Goal: Task Accomplishment & Management: Complete application form

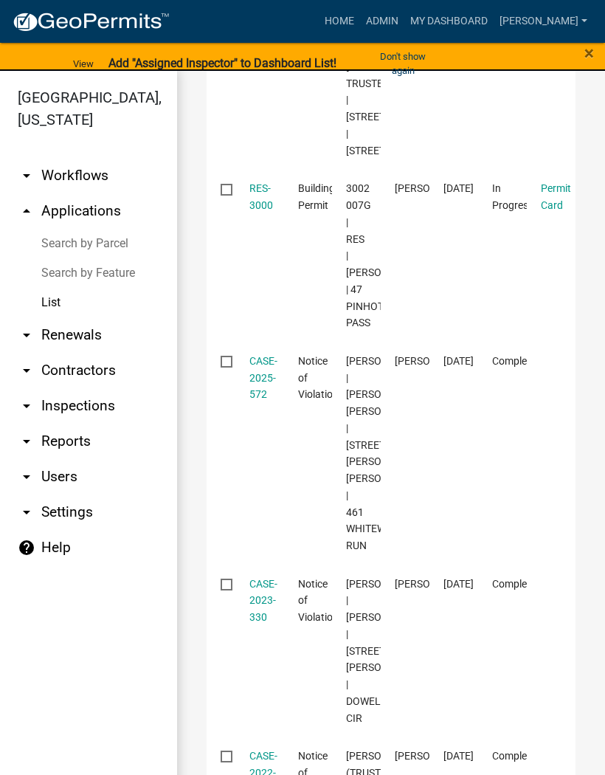
scroll to position [376, 0]
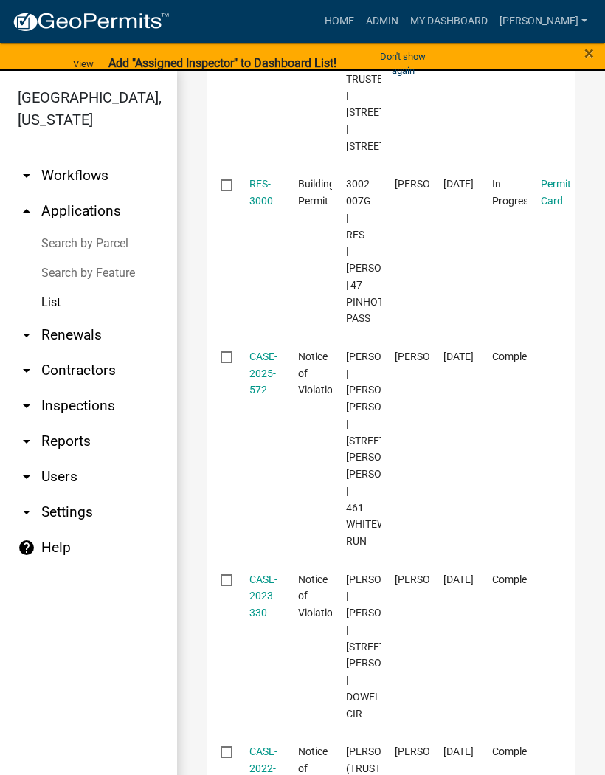
type input "3000"
click at [261, 207] on link "RES-3000" at bounding box center [261, 192] width 24 height 29
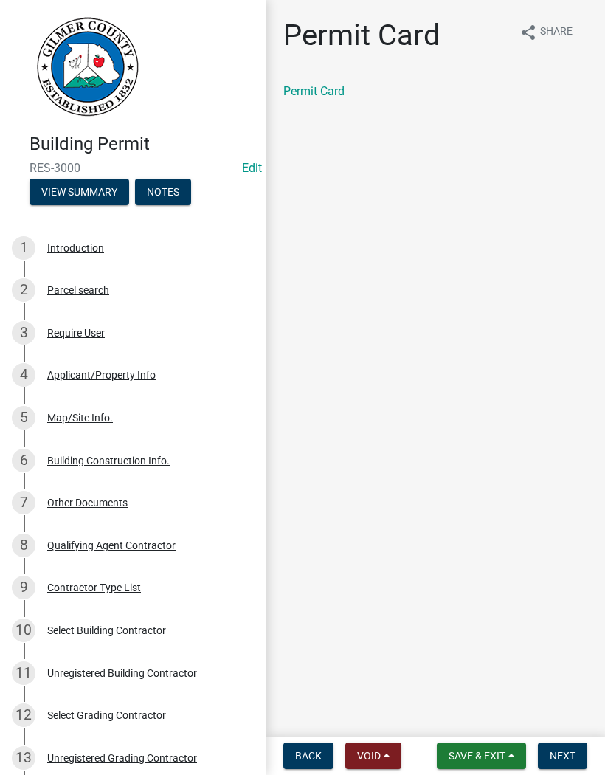
click at [568, 750] on span "Next" at bounding box center [563, 756] width 26 height 12
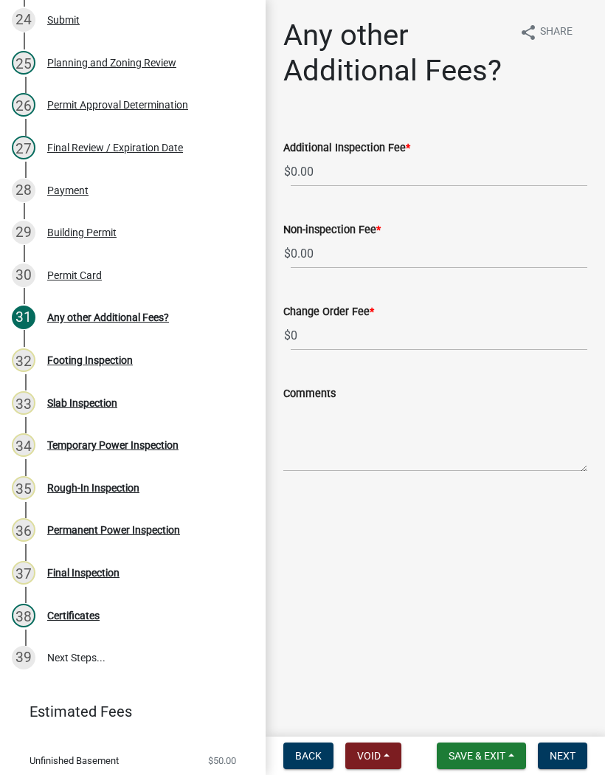
scroll to position [1236, 0]
click at [114, 482] on div "Rough-In Inspection" at bounding box center [93, 487] width 92 height 10
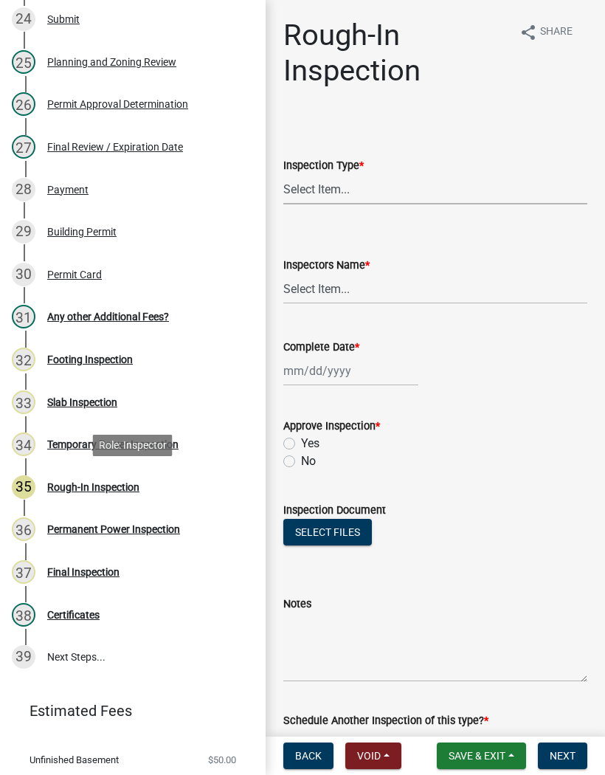
click at [384, 189] on select "Select Item... Rough-In" at bounding box center [435, 189] width 304 height 30
select select "c2274688-245b-4474-aeed-1009256ef604"
click at [337, 288] on select "Select Item... [PERSON_NAME] ([PERSON_NAME]) [PERSON_NAME] ([PERSON_NAME]) Engi…" at bounding box center [435, 289] width 304 height 30
click at [357, 291] on select "Select Item... [PERSON_NAME] ([PERSON_NAME]) [PERSON_NAME] ([PERSON_NAME]) Engi…" at bounding box center [435, 289] width 304 height 30
select select "8dfc8809-68b2-4bc3-a0d1-6f7e000e7487"
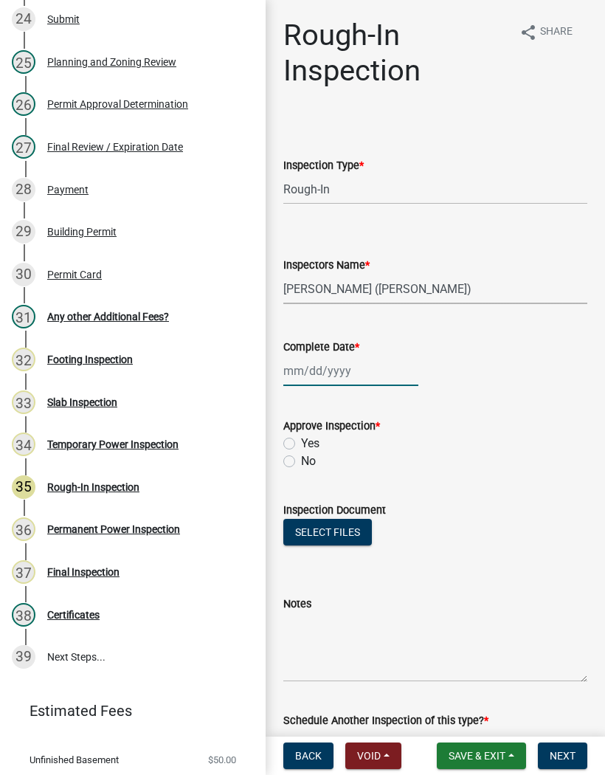
click at [334, 373] on div at bounding box center [350, 371] width 135 height 30
select select "8"
select select "2025"
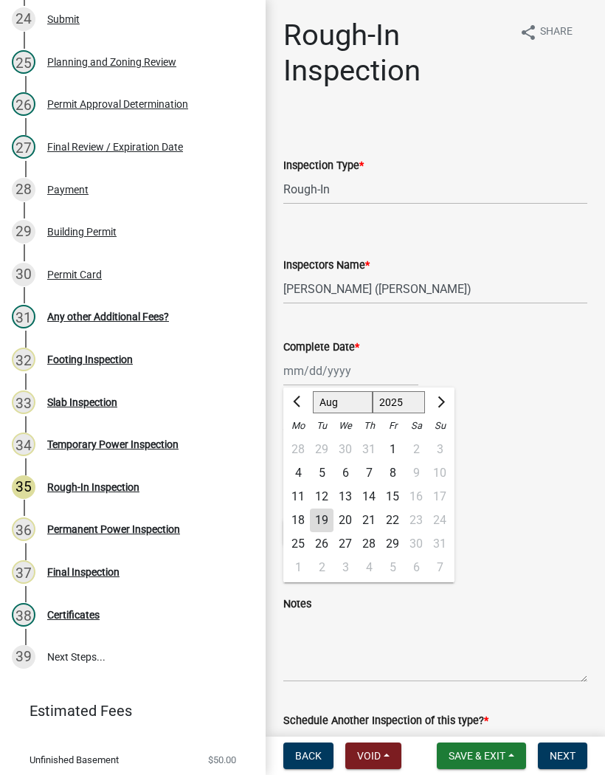
click at [328, 523] on div "19" at bounding box center [322, 521] width 24 height 24
type input "[DATE]"
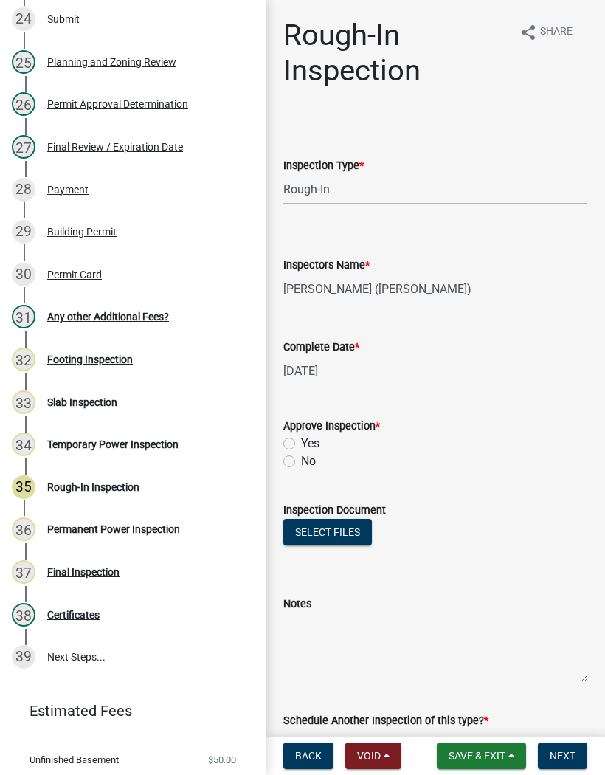
click at [301, 448] on label "Yes" at bounding box center [310, 444] width 18 height 18
click at [301, 444] on input "Yes" at bounding box center [306, 440] width 10 height 10
radio input "true"
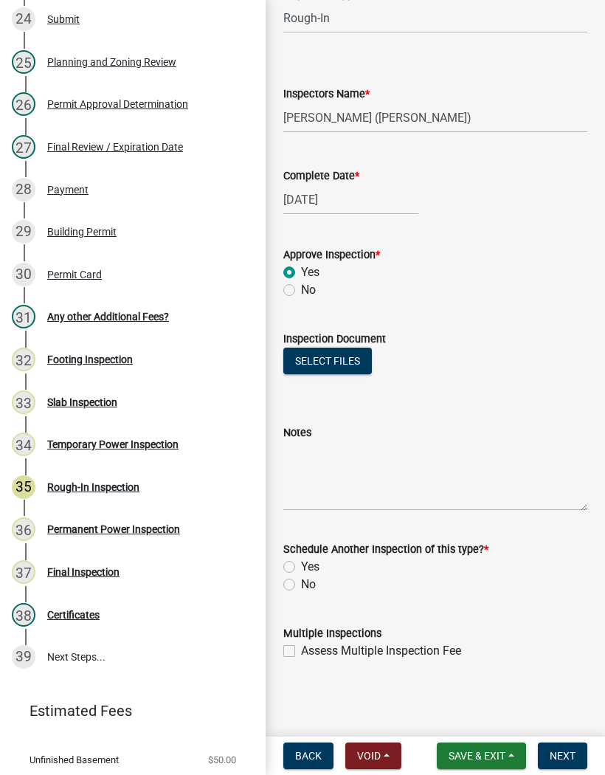
scroll to position [171, 0]
click at [301, 589] on label "No" at bounding box center [308, 585] width 15 height 18
click at [301, 585] on input "No" at bounding box center [306, 581] width 10 height 10
radio input "true"
click at [570, 757] on span "Next" at bounding box center [563, 756] width 26 height 12
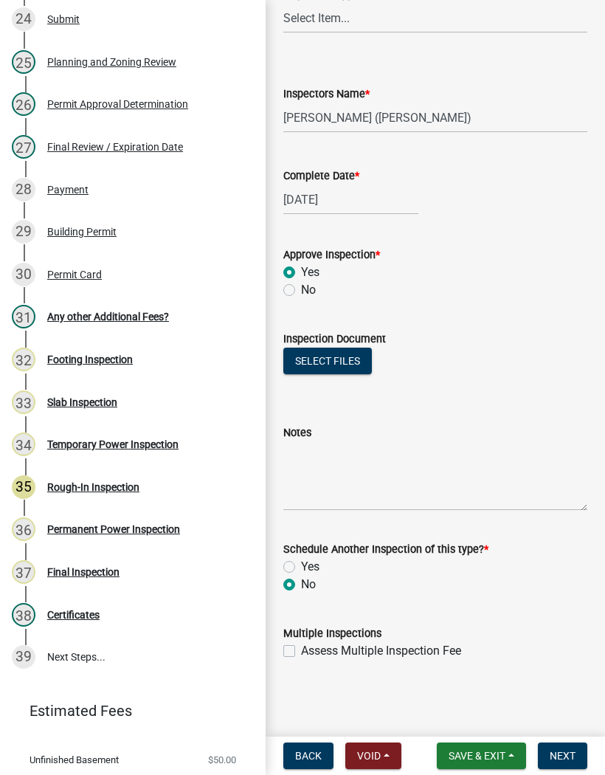
scroll to position [0, 0]
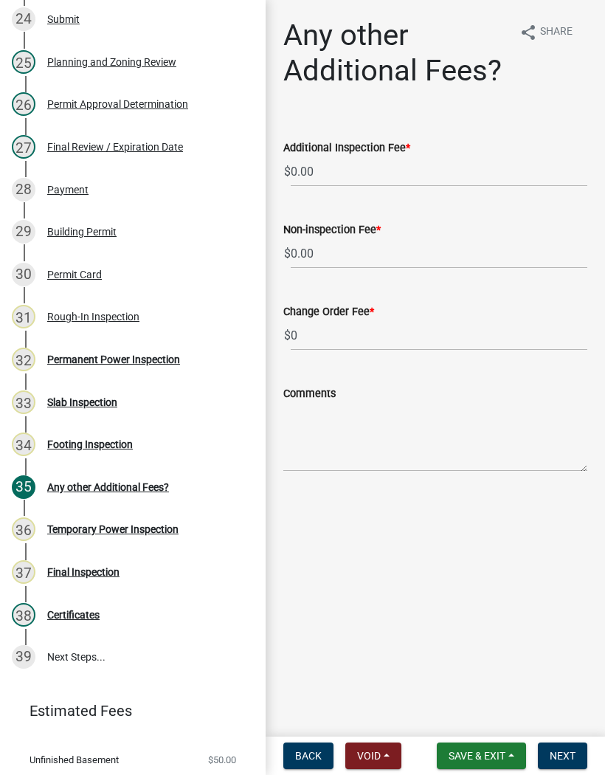
click at [159, 362] on div "Permanent Power Inspection" at bounding box center [113, 359] width 133 height 10
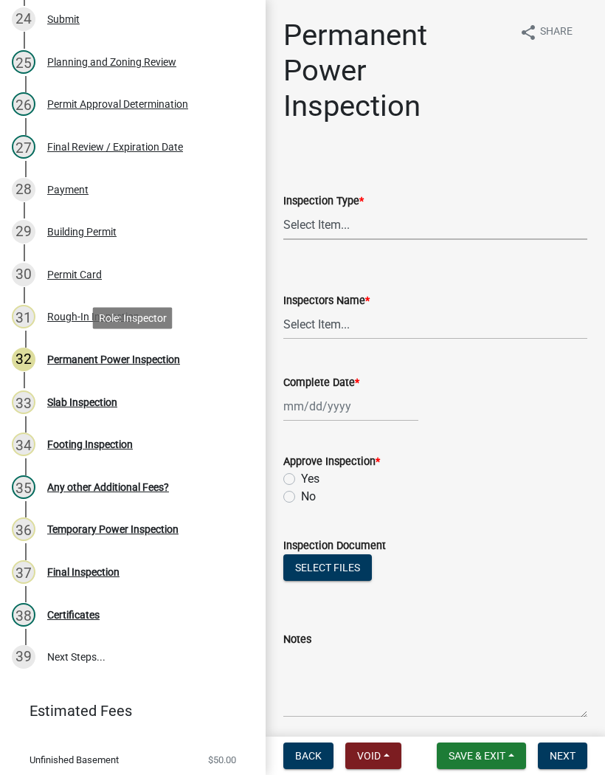
click at [345, 220] on select "Select Item... Permanent Power" at bounding box center [435, 225] width 304 height 30
select select "5c85f858-e2c6-4c2c-a92e-43b107da9ba1"
click at [326, 328] on select "Select Item... [PERSON_NAME] ([PERSON_NAME]) [PERSON_NAME] ([PERSON_NAME]) Engi…" at bounding box center [435, 324] width 304 height 30
select select "8dfc8809-68b2-4bc3-a0d1-6f7e000e7487"
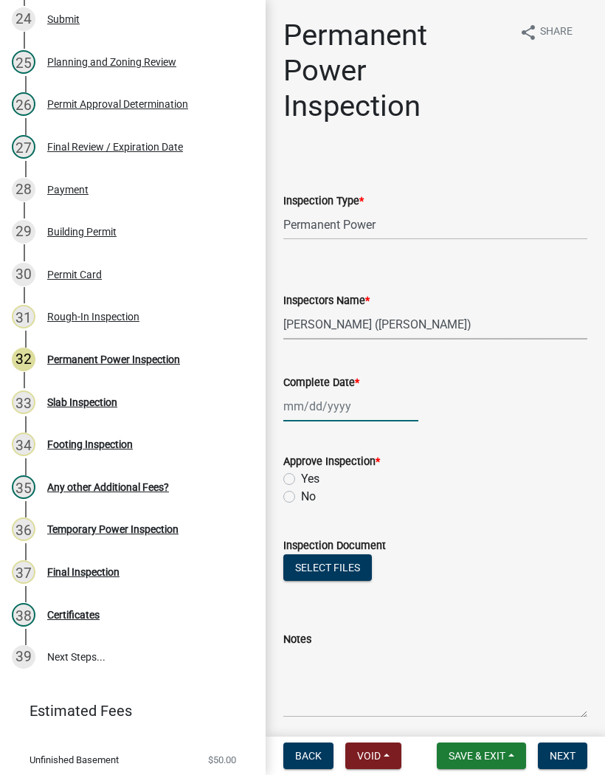
click at [337, 404] on div at bounding box center [350, 406] width 135 height 30
select select "8"
select select "2025"
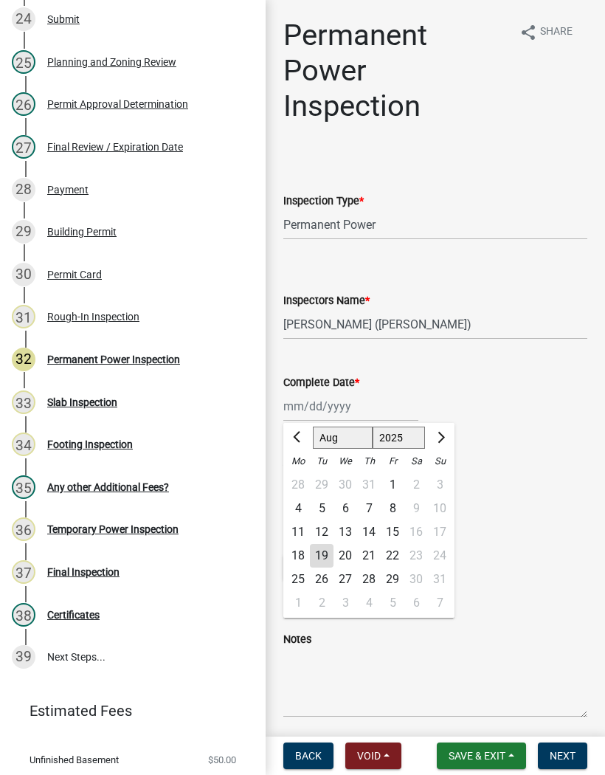
click at [324, 550] on div "19" at bounding box center [322, 556] width 24 height 24
type input "[DATE]"
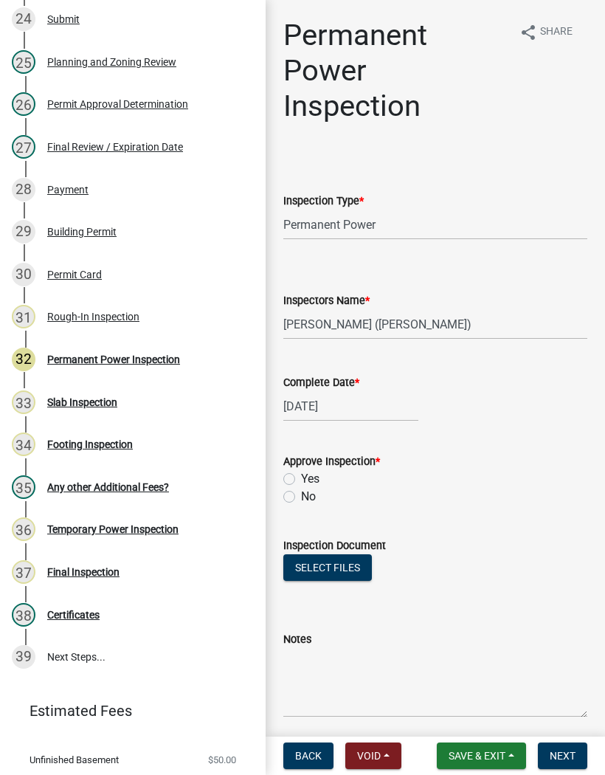
click at [301, 482] on label "Yes" at bounding box center [310, 479] width 18 height 18
click at [301, 480] on input "Yes" at bounding box center [306, 475] width 10 height 10
radio input "true"
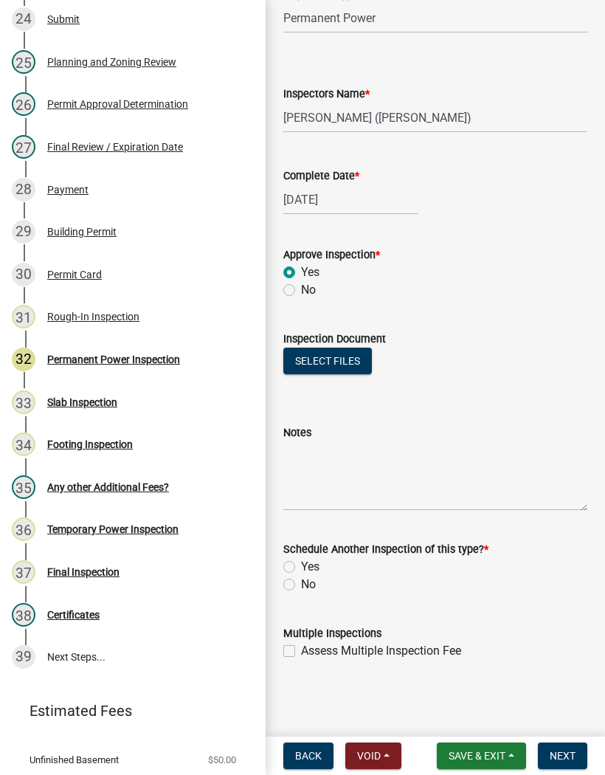
scroll to position [207, 0]
click at [301, 583] on label "No" at bounding box center [308, 585] width 15 height 18
click at [301, 583] on input "No" at bounding box center [306, 581] width 10 height 10
radio input "true"
click at [562, 759] on span "Next" at bounding box center [563, 756] width 26 height 12
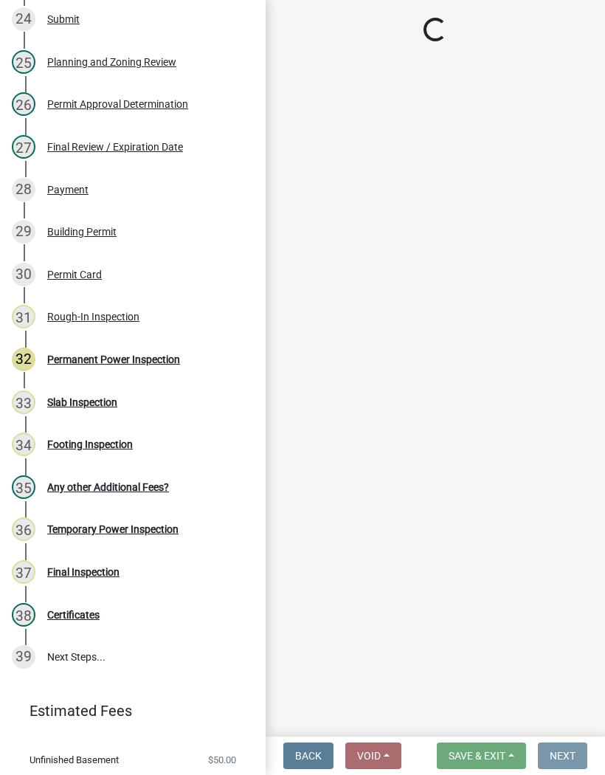
scroll to position [0, 0]
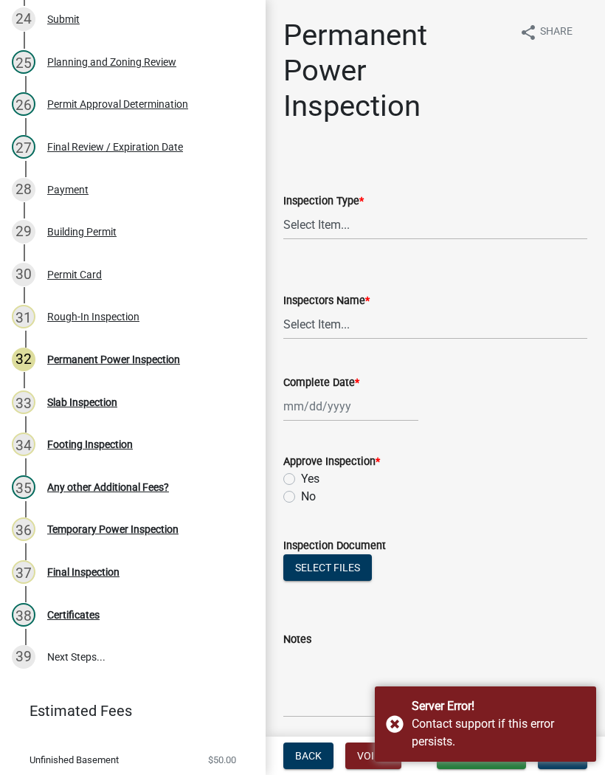
click at [397, 721] on div "Server Error! Contact support if this error persists." at bounding box center [485, 723] width 221 height 75
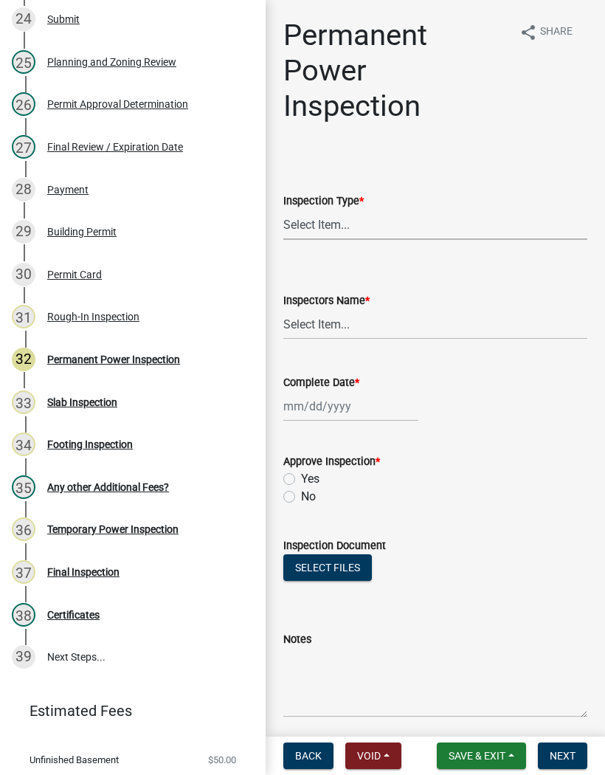
click at [340, 218] on select "Select Item... Permanent Power" at bounding box center [435, 225] width 304 height 30
select select "5c85f858-e2c6-4c2c-a92e-43b107da9ba1"
click at [323, 320] on select "Select Item... [PERSON_NAME] ([PERSON_NAME]) [PERSON_NAME] ([PERSON_NAME]) Engi…" at bounding box center [435, 324] width 304 height 30
select select "8dfc8809-68b2-4bc3-a0d1-6f7e000e7487"
click at [332, 400] on div at bounding box center [350, 406] width 135 height 30
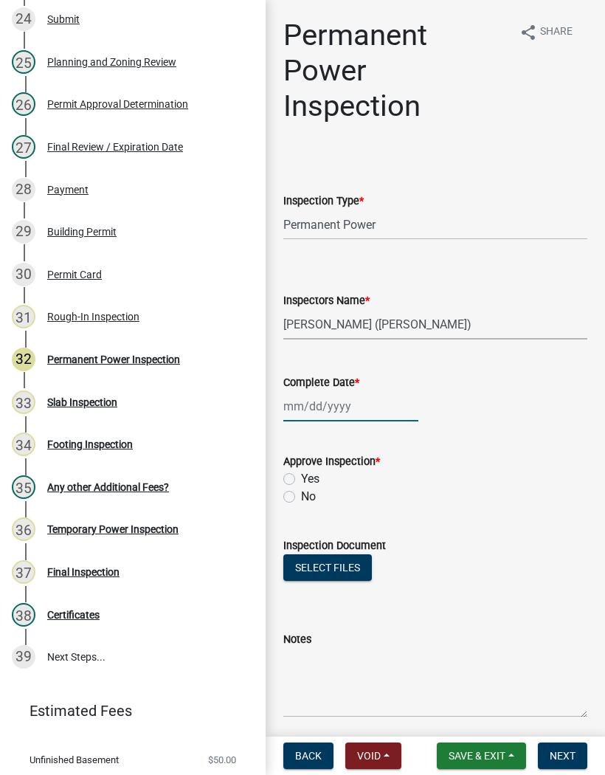
select select "8"
select select "2025"
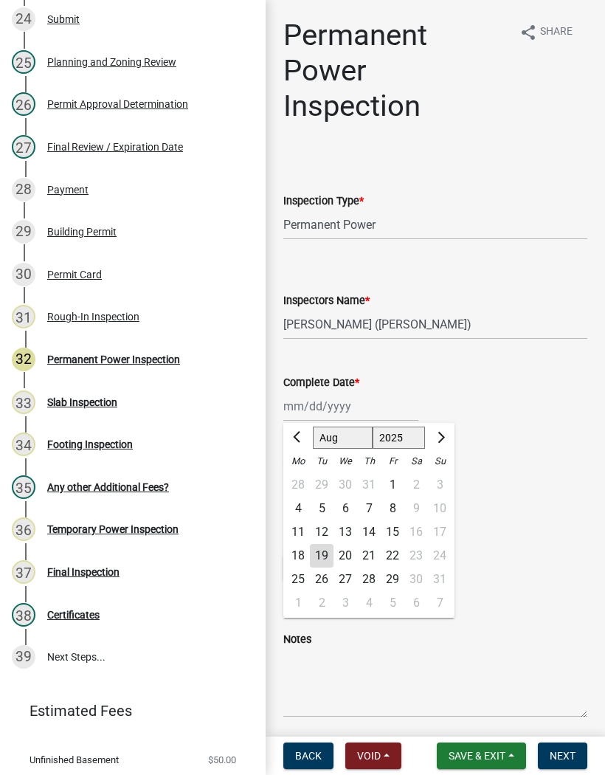
click at [323, 556] on div "19" at bounding box center [322, 556] width 24 height 24
type input "[DATE]"
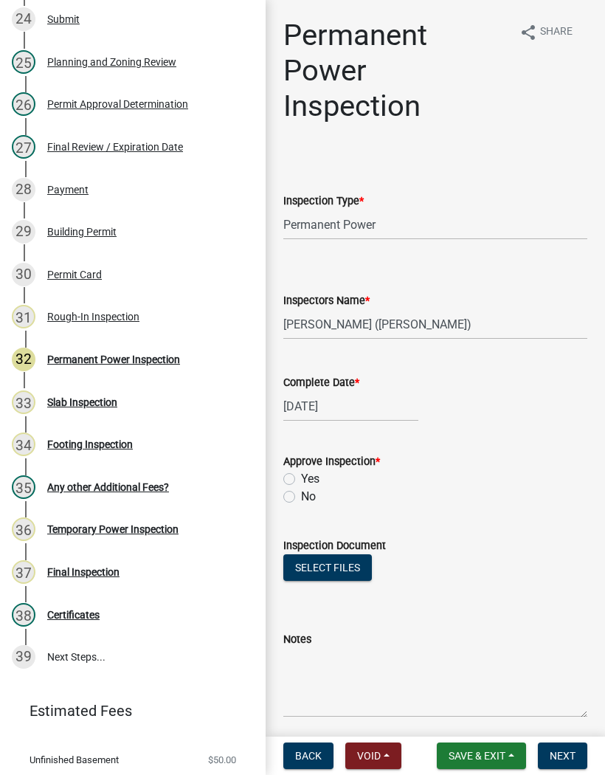
click at [301, 478] on label "Yes" at bounding box center [310, 479] width 18 height 18
click at [301, 478] on input "Yes" at bounding box center [306, 475] width 10 height 10
radio input "true"
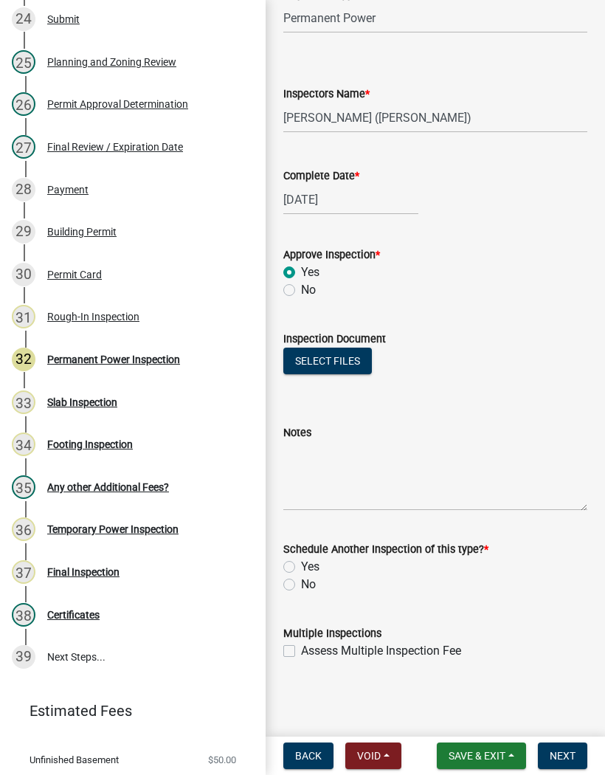
scroll to position [207, 0]
click at [301, 585] on label "No" at bounding box center [308, 585] width 15 height 18
click at [301, 585] on input "No" at bounding box center [306, 581] width 10 height 10
radio input "true"
click at [565, 763] on button "Next" at bounding box center [562, 756] width 49 height 27
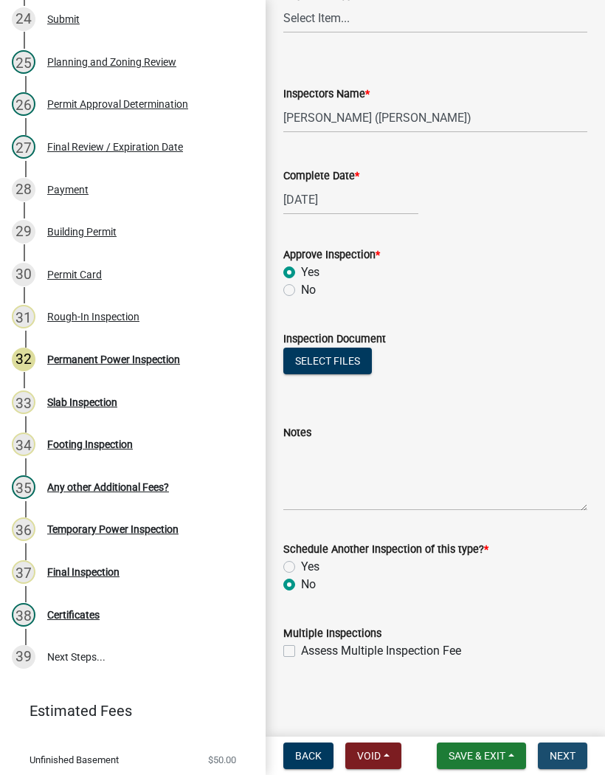
scroll to position [0, 0]
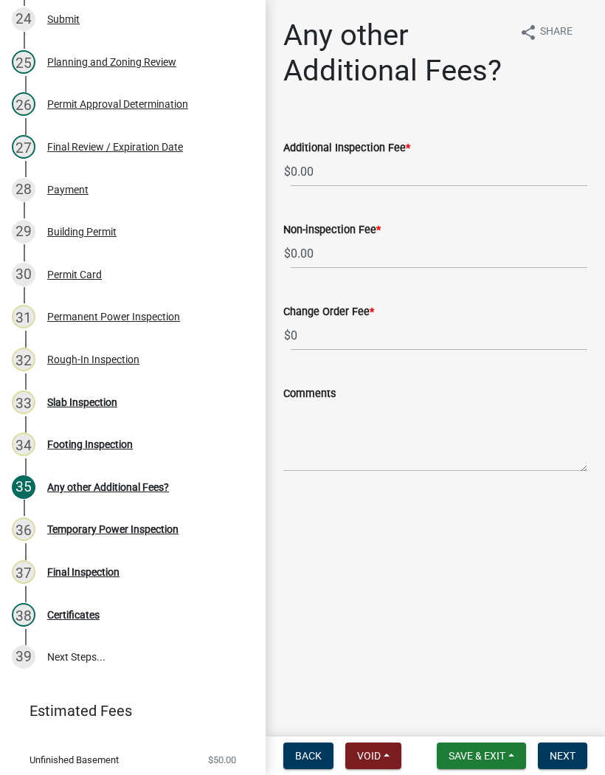
click at [490, 754] on span "Save & Exit" at bounding box center [477, 756] width 57 height 12
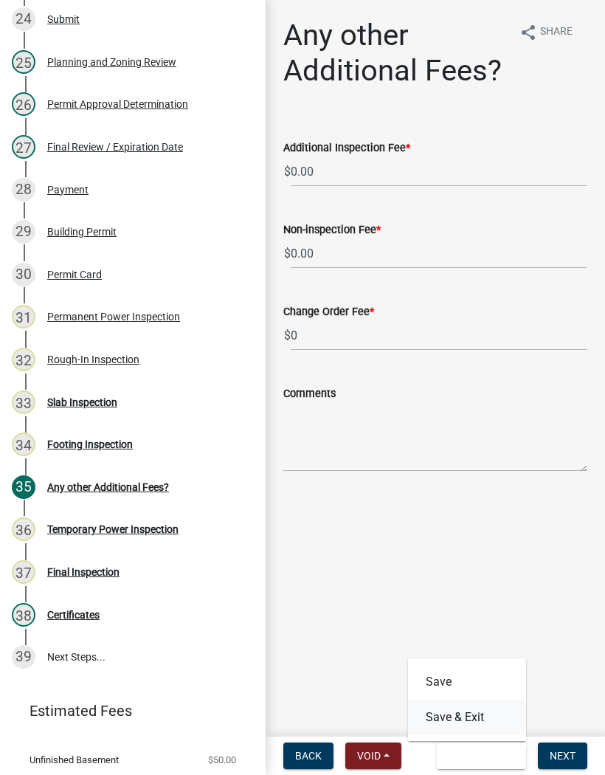
click at [487, 719] on button "Save & Exit" at bounding box center [467, 717] width 118 height 35
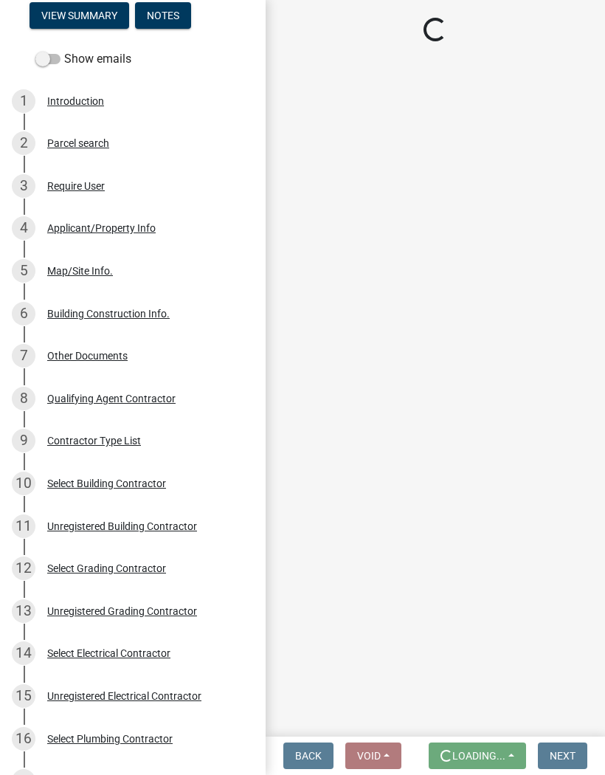
scroll to position [144, 0]
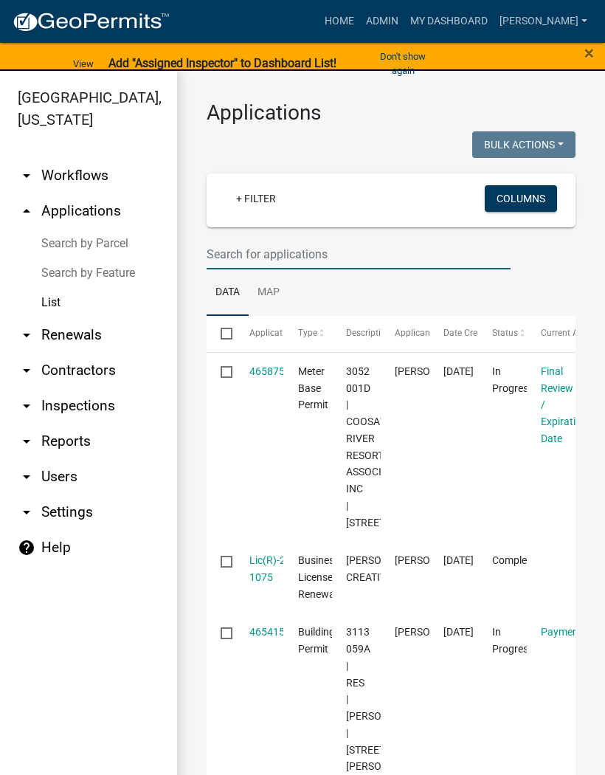
click at [247, 253] on input "text" at bounding box center [359, 254] width 304 height 30
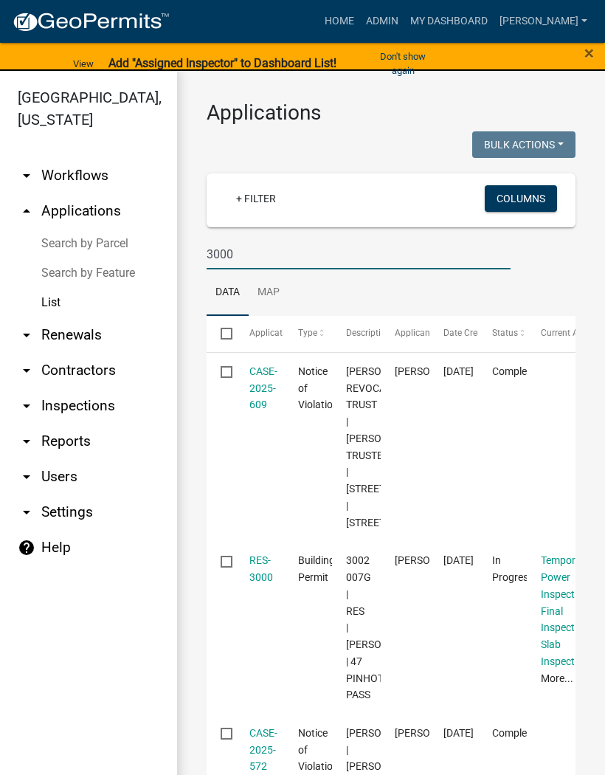
type input "3000"
click at [593, 47] on span "×" at bounding box center [590, 53] width 10 height 21
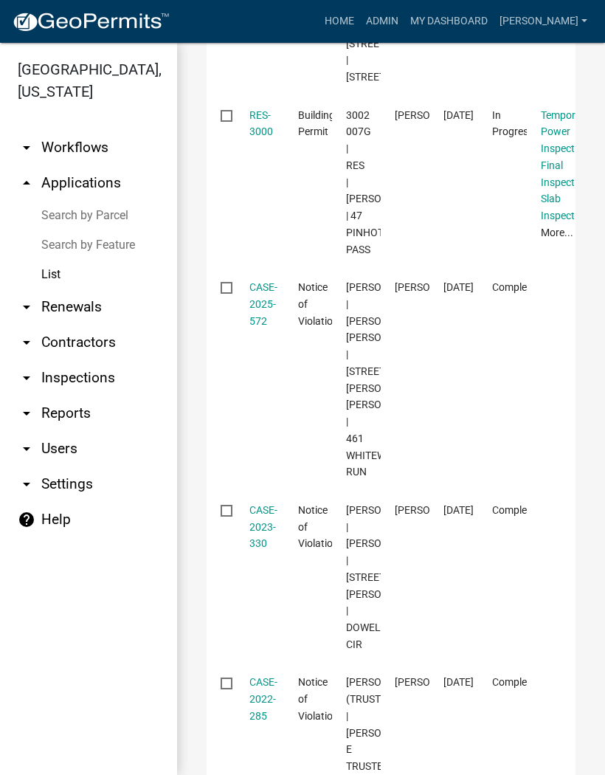
scroll to position [416, 0]
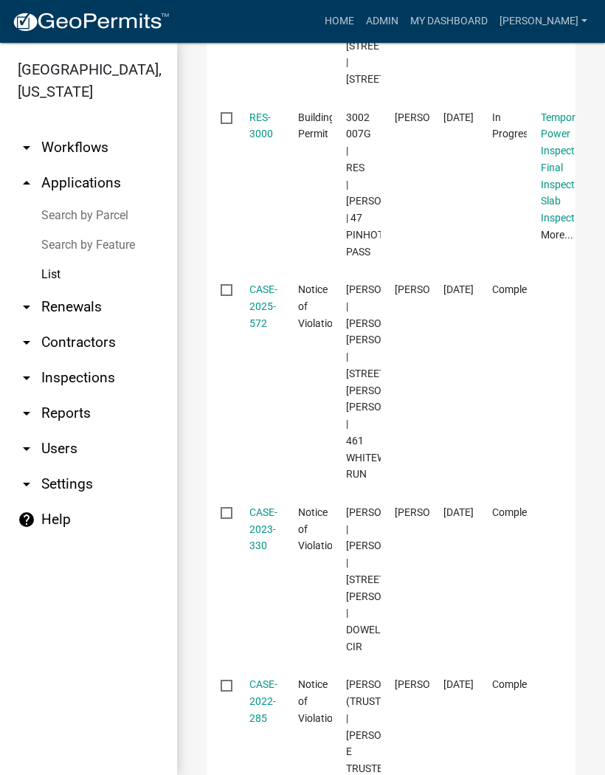
click at [264, 140] on link "RES-3000" at bounding box center [261, 125] width 24 height 29
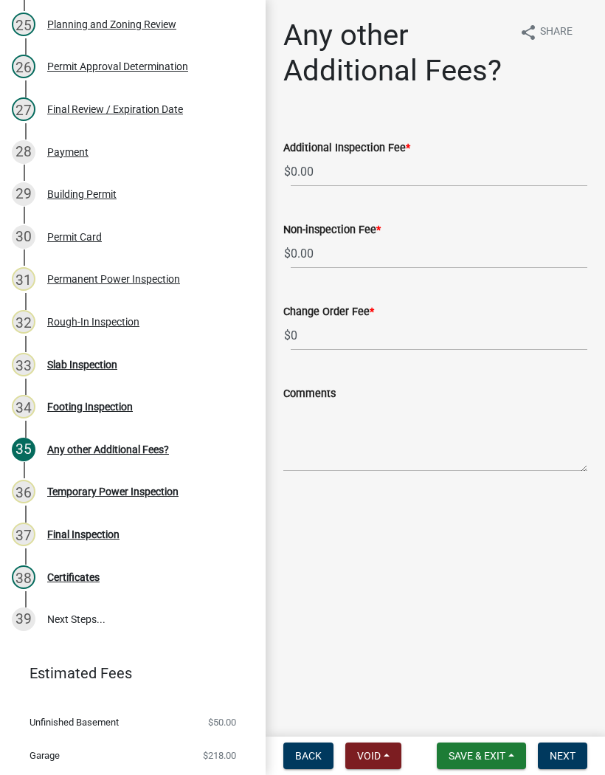
scroll to position [1274, 0]
click at [477, 758] on span "Save & Exit" at bounding box center [477, 756] width 57 height 12
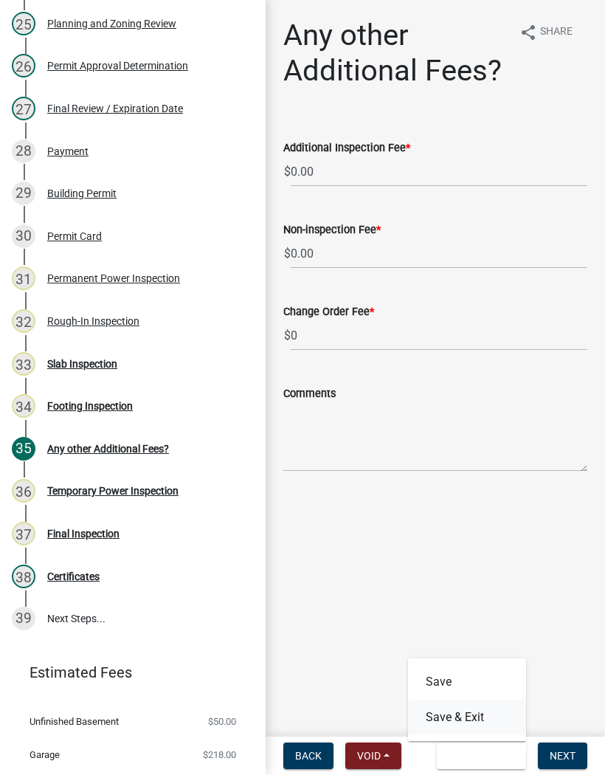
click at [483, 721] on button "Save & Exit" at bounding box center [467, 717] width 118 height 35
